Goal: Complete application form

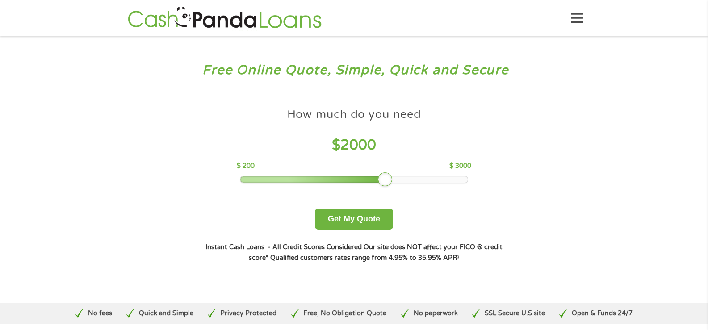
drag, startPoint x: 304, startPoint y: 181, endPoint x: 384, endPoint y: 177, distance: 80.5
click at [384, 177] on div at bounding box center [385, 179] width 14 height 14
click at [348, 219] on button "Get My Quote" at bounding box center [354, 219] width 78 height 21
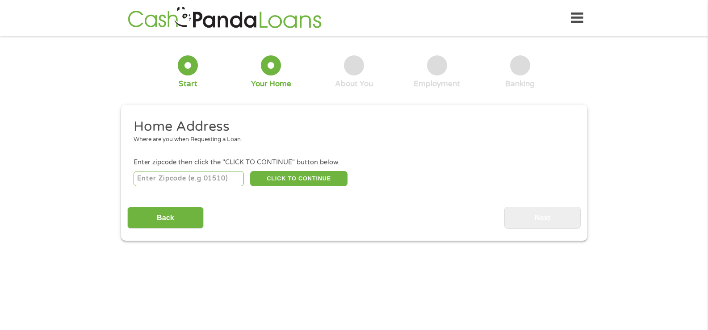
click at [172, 179] on input "number" at bounding box center [189, 178] width 110 height 15
type input "32404"
click at [280, 175] on button "CLICK TO CONTINUE" at bounding box center [298, 178] width 97 height 15
type input "32404"
type input "[GEOGRAPHIC_DATA]"
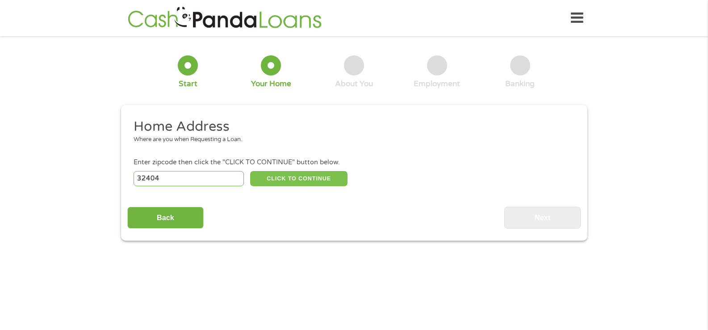
select select "[US_STATE]"
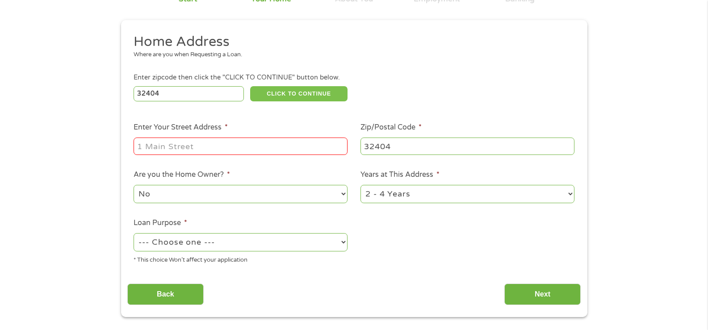
scroll to position [89, 0]
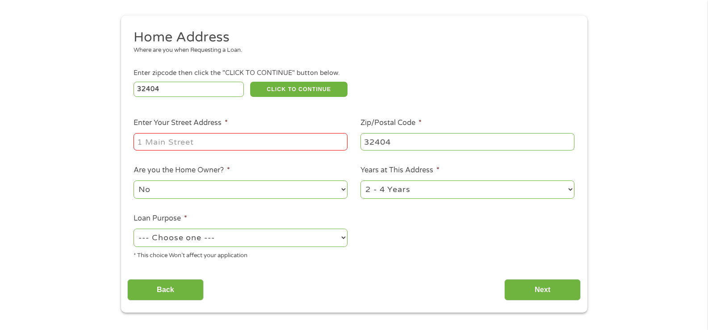
click at [161, 140] on input "Enter Your Street Address *" at bounding box center [241, 141] width 214 height 17
type input "[STREET_ADDRESS]"
click at [348, 186] on select "No Yes" at bounding box center [241, 190] width 214 height 18
select select "yes"
click at [134, 181] on select "No Yes" at bounding box center [241, 190] width 214 height 18
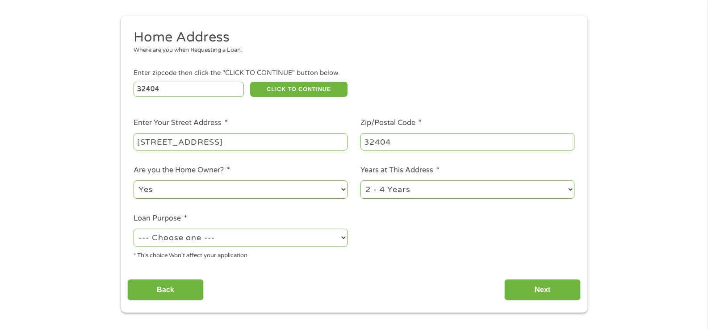
click at [568, 189] on select "1 Year or less 1 - 2 Years 2 - 4 Years Over 4 Years" at bounding box center [468, 190] width 214 height 18
select select "60months"
click at [361, 181] on select "1 Year or less 1 - 2 Years 2 - 4 Years Over 4 Years" at bounding box center [468, 190] width 214 height 18
click at [342, 239] on select "--- Choose one --- Pay Bills Debt Consolidation Home Improvement Major Purchase…" at bounding box center [241, 238] width 214 height 18
select select "homeimprovement"
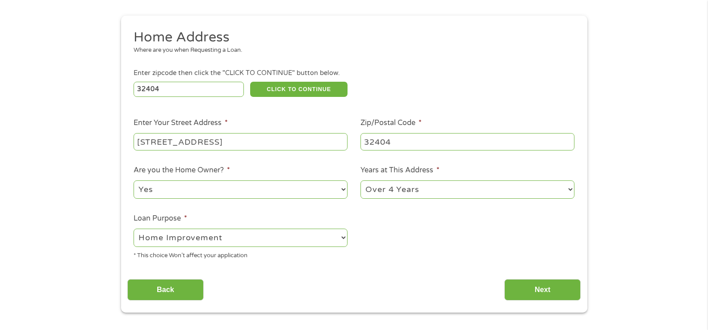
click at [134, 229] on select "--- Choose one --- Pay Bills Debt Consolidation Home Improvement Major Purchase…" at bounding box center [241, 238] width 214 height 18
click at [532, 286] on input "Next" at bounding box center [542, 290] width 76 height 22
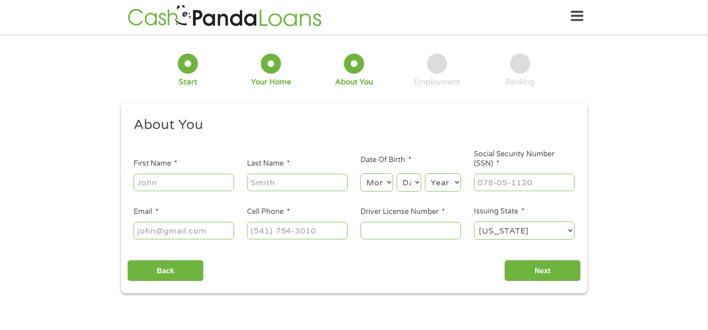
scroll to position [4, 4]
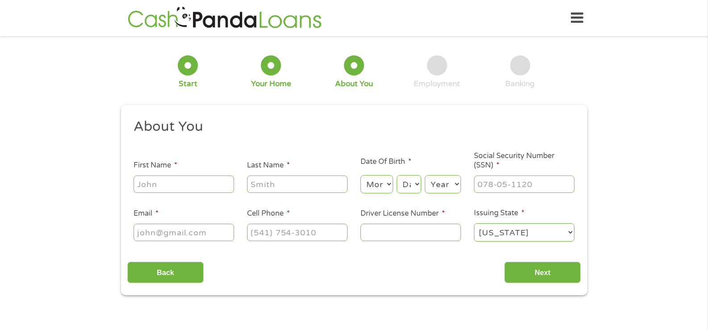
click at [170, 186] on input "First Name *" at bounding box center [184, 184] width 101 height 17
type input "chris"
click at [303, 188] on input "Last Name *" at bounding box center [297, 184] width 101 height 17
type input "cecil"
click at [377, 177] on select "Month 1 2 3 4 5 6 7 8 9 10 11 12" at bounding box center [377, 184] width 33 height 18
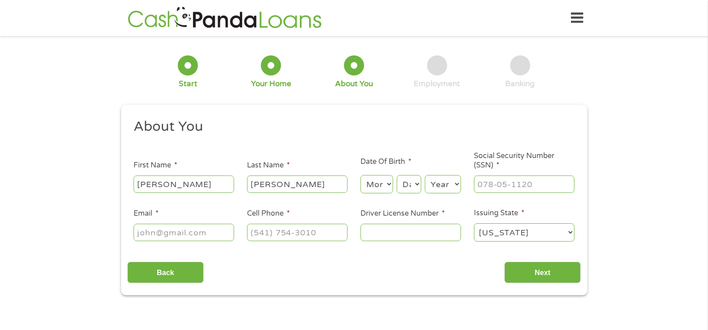
select select "7"
click at [361, 175] on select "Month 1 2 3 4 5 6 7 8 9 10 11 12" at bounding box center [377, 184] width 33 height 18
click at [415, 185] on select "Day 1 2 3 4 5 6 7 8 9 10 11 12 13 14 15 16 17 18 19 20 21 22 23 24 25 26 27 28 …" at bounding box center [409, 184] width 24 height 18
select select "1"
click at [397, 175] on select "Day 1 2 3 4 5 6 7 8 9 10 11 12 13 14 15 16 17 18 19 20 21 22 23 24 25 26 27 28 …" at bounding box center [409, 184] width 24 height 18
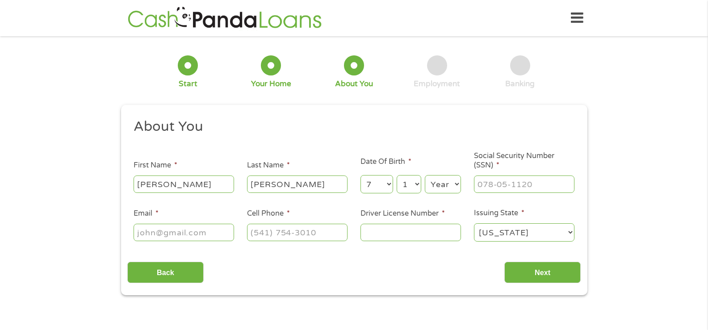
click at [455, 187] on select "Year 2007 2006 2005 2004 2003 2002 2001 2000 1999 1998 1997 1996 1995 1994 1993…" at bounding box center [443, 184] width 36 height 18
select select "1972"
click at [425, 175] on select "Year 2007 2006 2005 2004 2003 2002 2001 2000 1999 1998 1997 1996 1995 1994 1993…" at bounding box center [443, 184] width 36 height 18
click at [502, 191] on input "___-__-____" at bounding box center [524, 184] width 101 height 17
type input "235-06-8027"
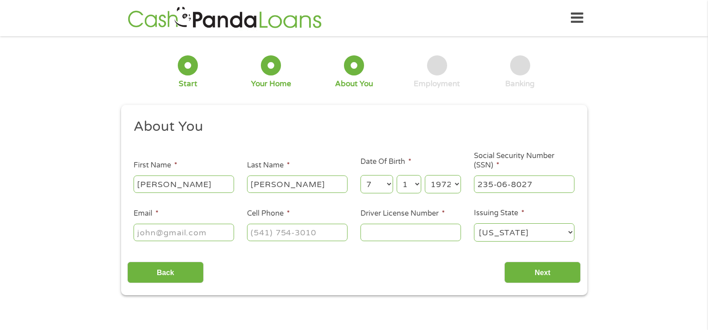
click at [185, 223] on div at bounding box center [184, 233] width 101 height 21
drag, startPoint x: 189, startPoint y: 239, endPoint x: 190, endPoint y: 233, distance: 6.4
click at [189, 238] on input "Email *" at bounding box center [184, 232] width 101 height 17
type input "ctscecil8697@gmail.com"
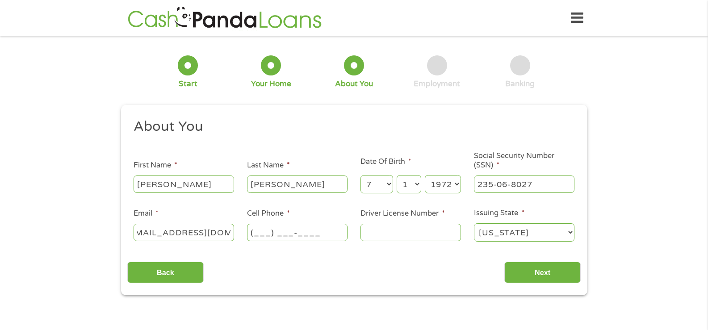
scroll to position [0, 0]
click at [271, 231] on input "(___) ___-____" at bounding box center [297, 232] width 101 height 17
type input "(850) 851-9980"
click at [398, 236] on input "Driver License Number *" at bounding box center [411, 232] width 101 height 17
type input "c240113722410"
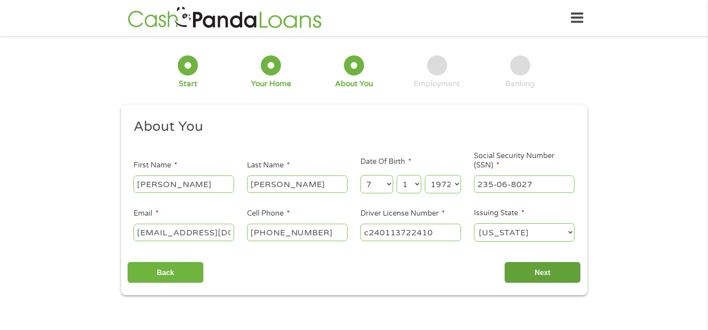
click at [538, 276] on input "Next" at bounding box center [542, 273] width 76 height 22
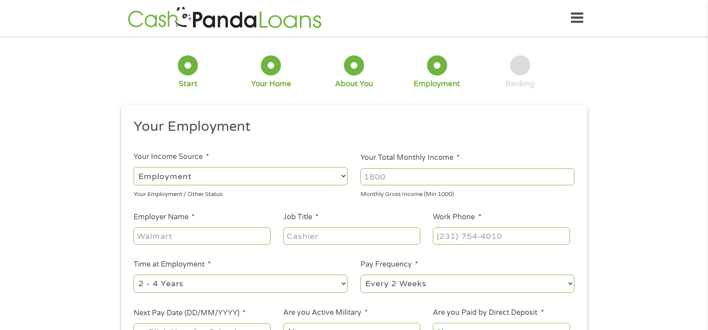
scroll to position [4, 4]
click at [343, 175] on select "--- Choose one --- Employment Self Employed Benefits" at bounding box center [241, 176] width 214 height 18
click at [134, 167] on select "--- Choose one --- Employment Self Employed Benefits" at bounding box center [241, 176] width 214 height 18
click at [410, 177] on input "Your Total Monthly Income *" at bounding box center [468, 176] width 214 height 17
type input "4900.00"
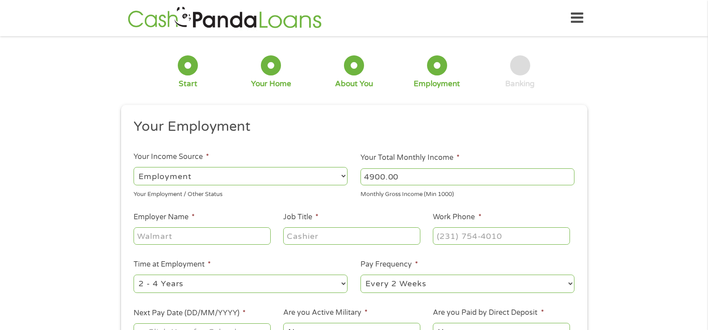
click at [186, 239] on input "Employer Name *" at bounding box center [202, 235] width 137 height 17
type input "coastal pool concepts"
click at [307, 237] on input "Job Title *" at bounding box center [351, 235] width 137 height 17
type input "service supervisor"
click at [472, 233] on input "(___) ___-____" at bounding box center [501, 235] width 137 height 17
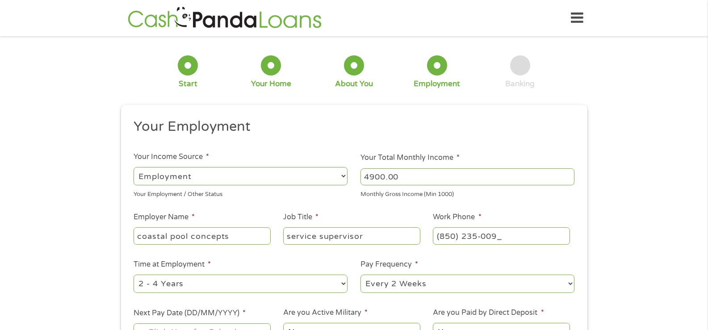
type input "(850) 235-0095"
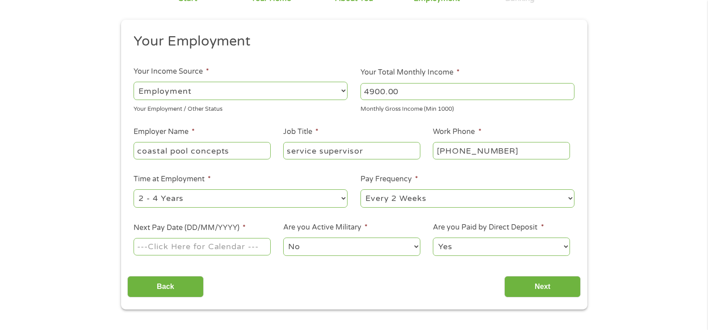
scroll to position [89, 0]
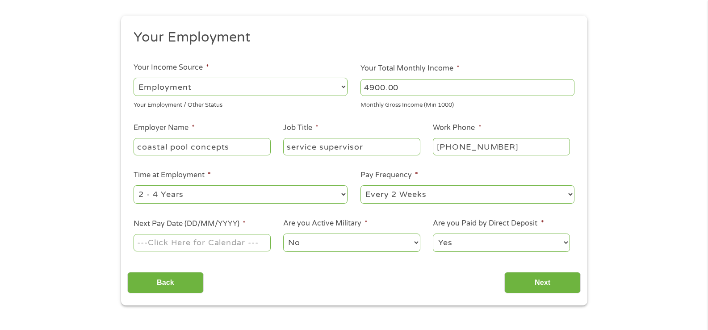
click at [343, 192] on select "--- Choose one --- 1 Year or less 1 - 2 Years 2 - 4 Years Over 4 Years" at bounding box center [241, 194] width 214 height 18
select select "60months"
click at [134, 185] on select "--- Choose one --- 1 Year or less 1 - 2 Years 2 - 4 Years Over 4 Years" at bounding box center [241, 194] width 214 height 18
click at [570, 192] on select "--- Choose one --- Every 2 Weeks Every Week Monthly Semi-Monthly" at bounding box center [468, 194] width 214 height 18
select select "weekly"
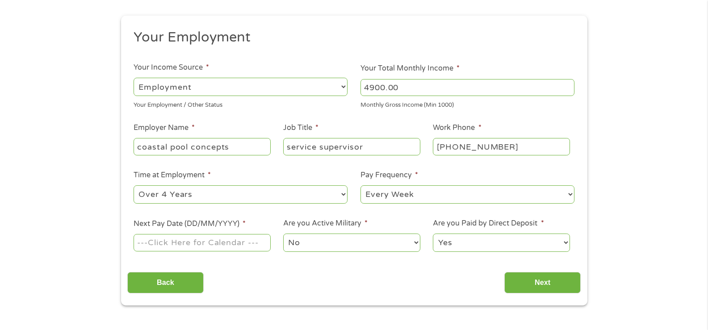
click at [361, 185] on select "--- Choose one --- Every 2 Weeks Every Week Monthly Semi-Monthly" at bounding box center [468, 194] width 214 height 18
click at [174, 245] on input "Next Pay Date (DD/MM/YYYY) *" at bounding box center [202, 242] width 137 height 17
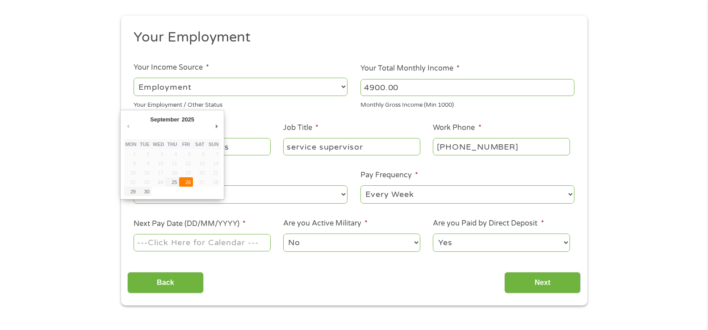
type input "26/09/2025"
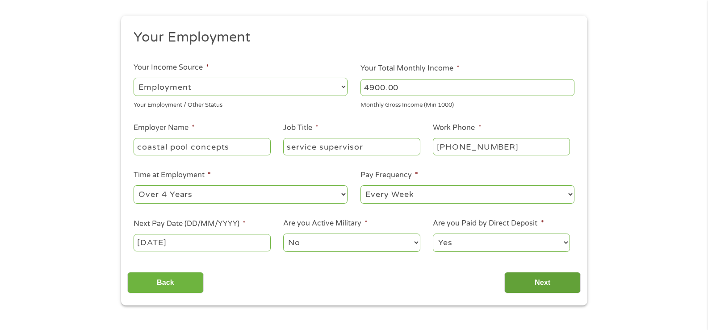
click at [554, 282] on input "Next" at bounding box center [542, 283] width 76 height 22
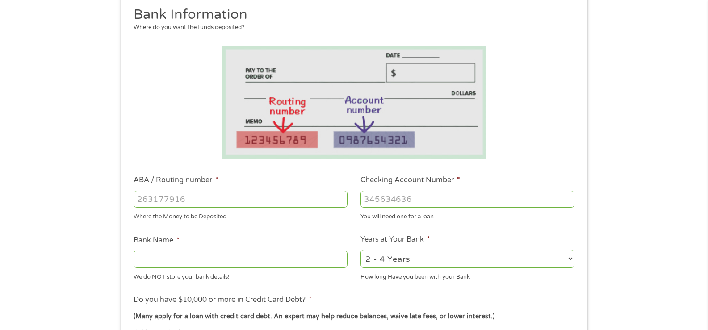
scroll to position [134, 0]
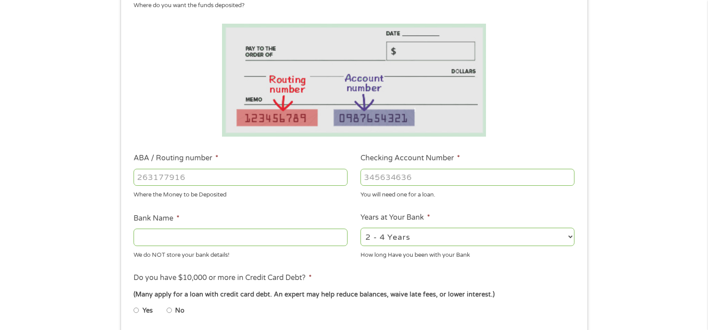
click at [234, 175] on input "ABA / Routing number *" at bounding box center [241, 177] width 214 height 17
type input "0"
type input "051504759"
click at [409, 171] on input "Checking Account Number *" at bounding box center [468, 177] width 214 height 17
type input "221540451"
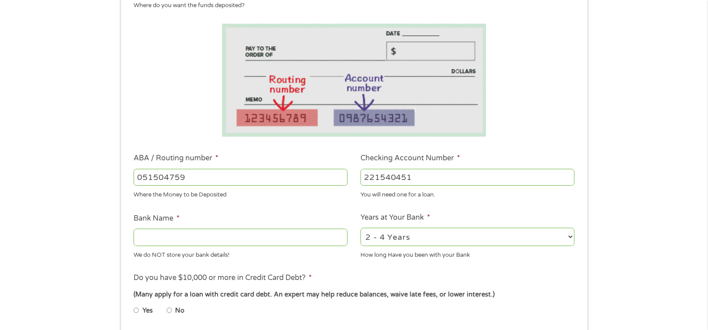
click at [258, 240] on input "Bank Name *" at bounding box center [241, 237] width 214 height 17
type input "MVB BANK"
click at [571, 236] on select "2 - 4 Years 6 - 12 Months 1 - 2 Years Over 4 Years" at bounding box center [468, 237] width 214 height 18
select select "60months"
click at [361, 228] on select "2 - 4 Years 6 - 12 Months 1 - 2 Years Over 4 Years" at bounding box center [468, 237] width 214 height 18
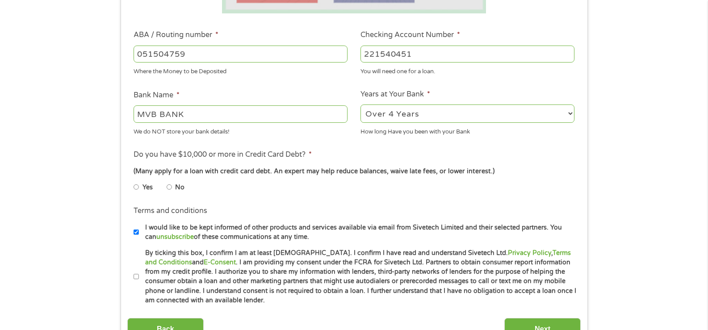
scroll to position [268, 0]
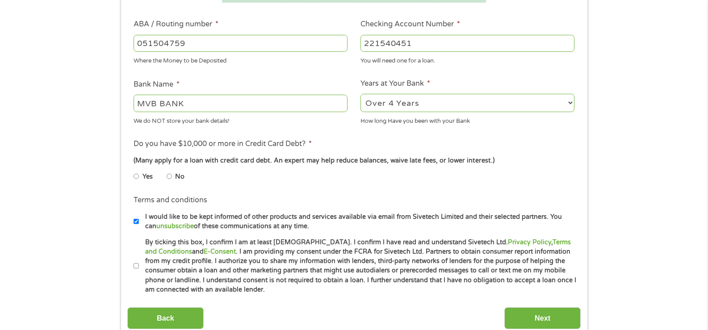
click at [169, 175] on input "No" at bounding box center [169, 176] width 5 height 14
radio input "true"
click at [137, 267] on input "By ticking this box, I confirm I am at least 18 years old. I confirm I have rea…" at bounding box center [136, 266] width 5 height 14
checkbox input "true"
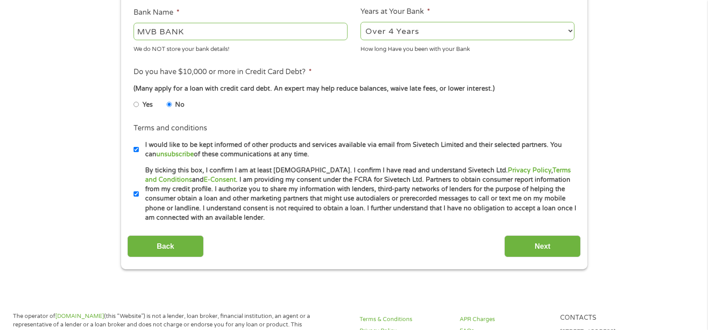
scroll to position [357, 0]
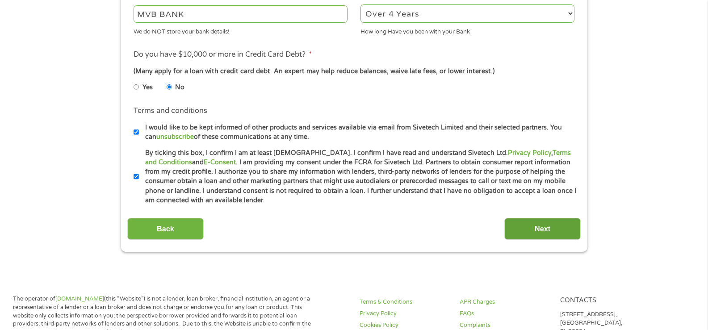
click at [541, 226] on input "Next" at bounding box center [542, 229] width 76 height 22
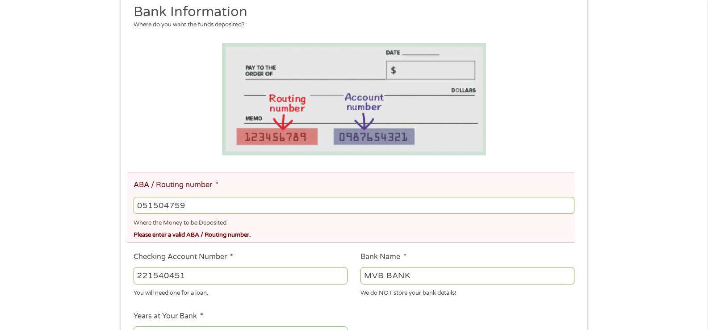
scroll to position [179, 0]
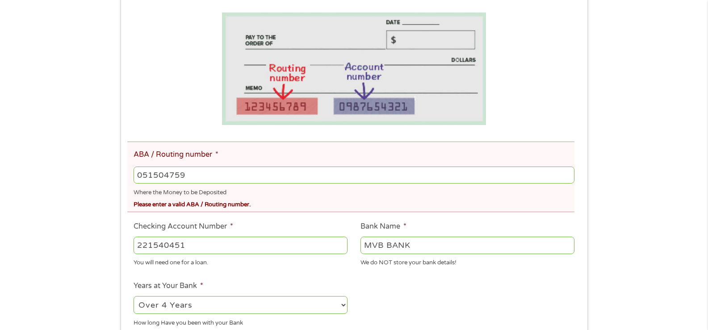
drag, startPoint x: 202, startPoint y: 174, endPoint x: 80, endPoint y: 165, distance: 121.4
click at [87, 166] on div "There was a problem with your submission. Please review the fields below. 1 Sta…" at bounding box center [354, 204] width 708 height 680
type input "263281527"
type input "PANHANDLE ED FED C U"
type input "263281527"
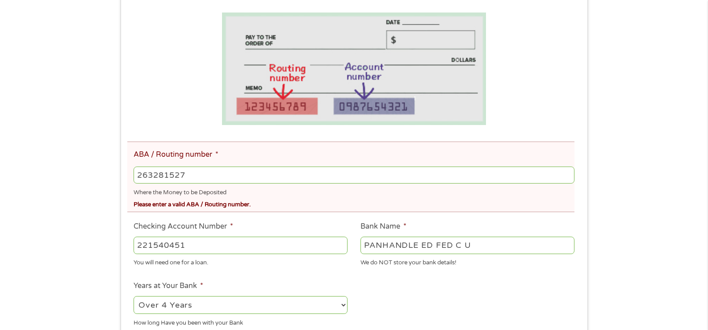
drag, startPoint x: 200, startPoint y: 247, endPoint x: 74, endPoint y: 254, distance: 125.8
click at [74, 254] on div "There was a problem with your submission. Please review the fields below. 1 Sta…" at bounding box center [354, 204] width 708 height 680
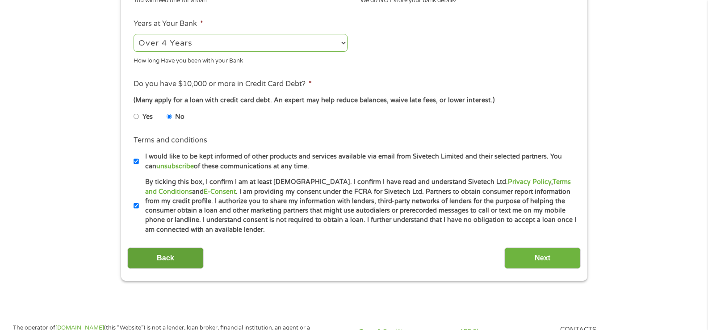
scroll to position [447, 0]
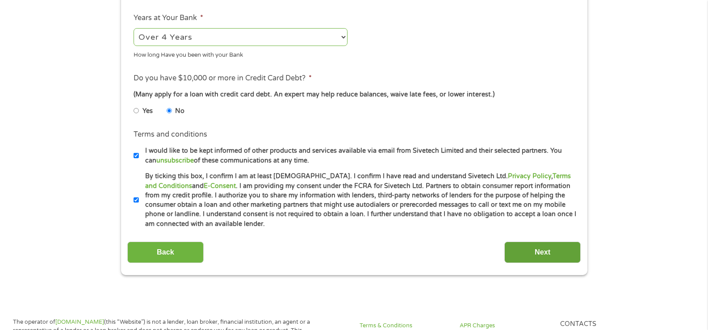
type input "68786003"
click at [536, 251] on input "Next" at bounding box center [542, 253] width 76 height 22
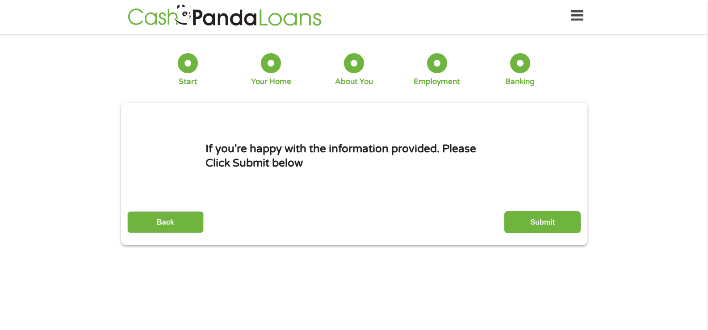
scroll to position [0, 0]
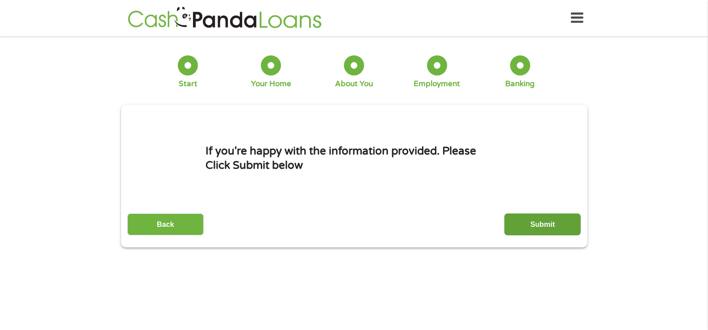
click at [545, 225] on input "Submit" at bounding box center [542, 225] width 76 height 22
